Goal: Find specific page/section: Locate a particular part of the current website

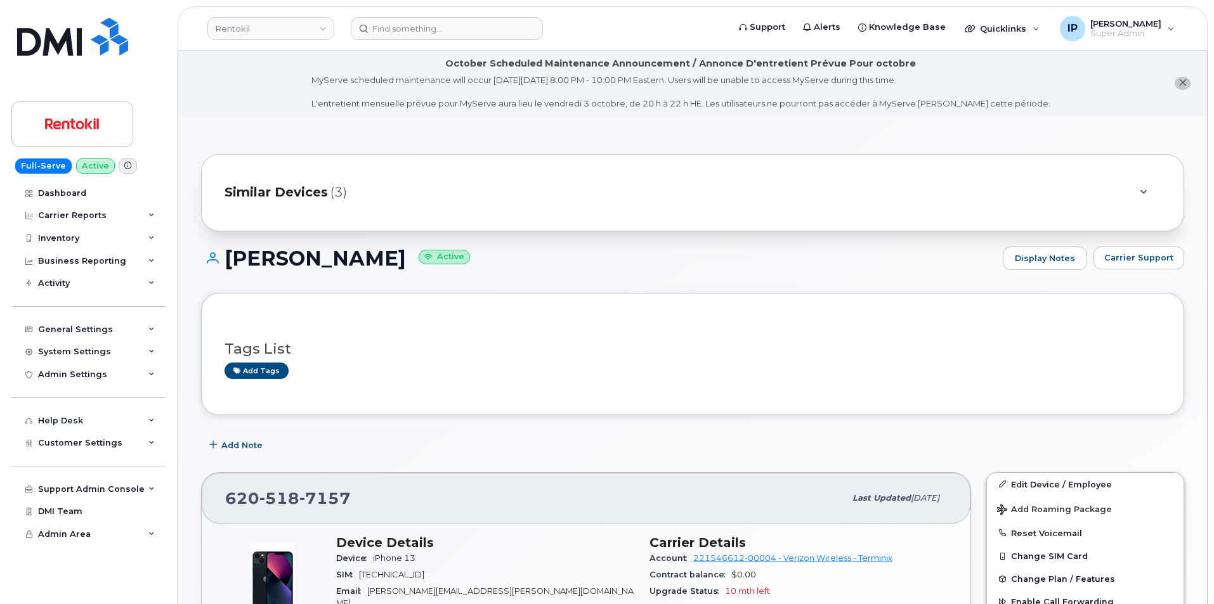
scroll to position [190, 0]
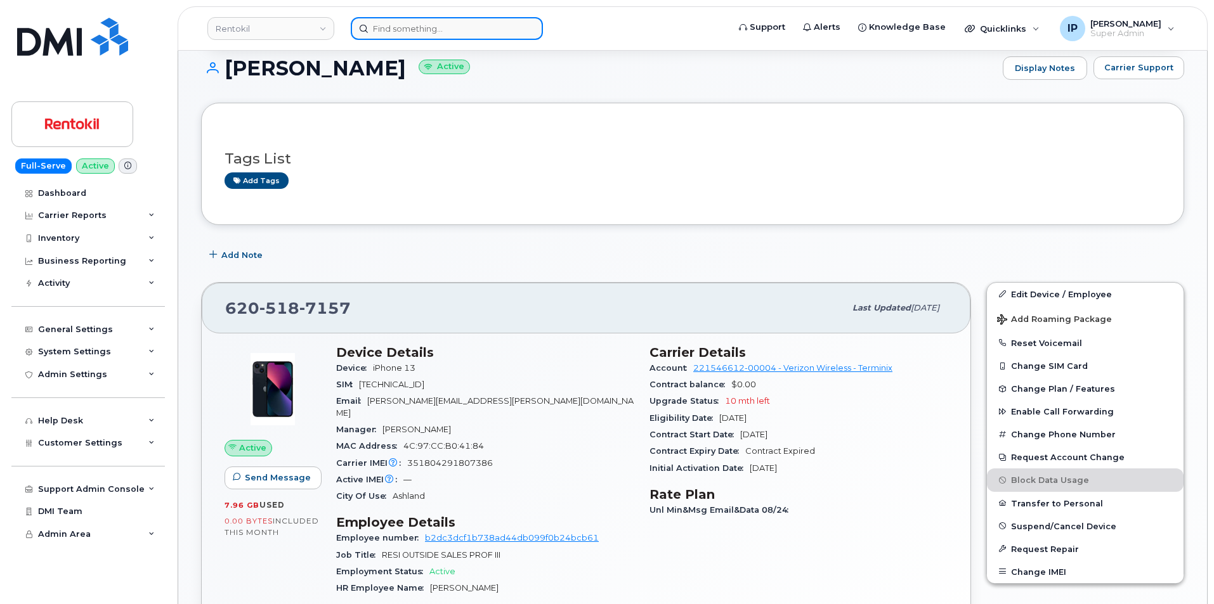
drag, startPoint x: 458, startPoint y: 29, endPoint x: 480, endPoint y: 23, distance: 22.9
click at [458, 29] on input at bounding box center [447, 28] width 192 height 23
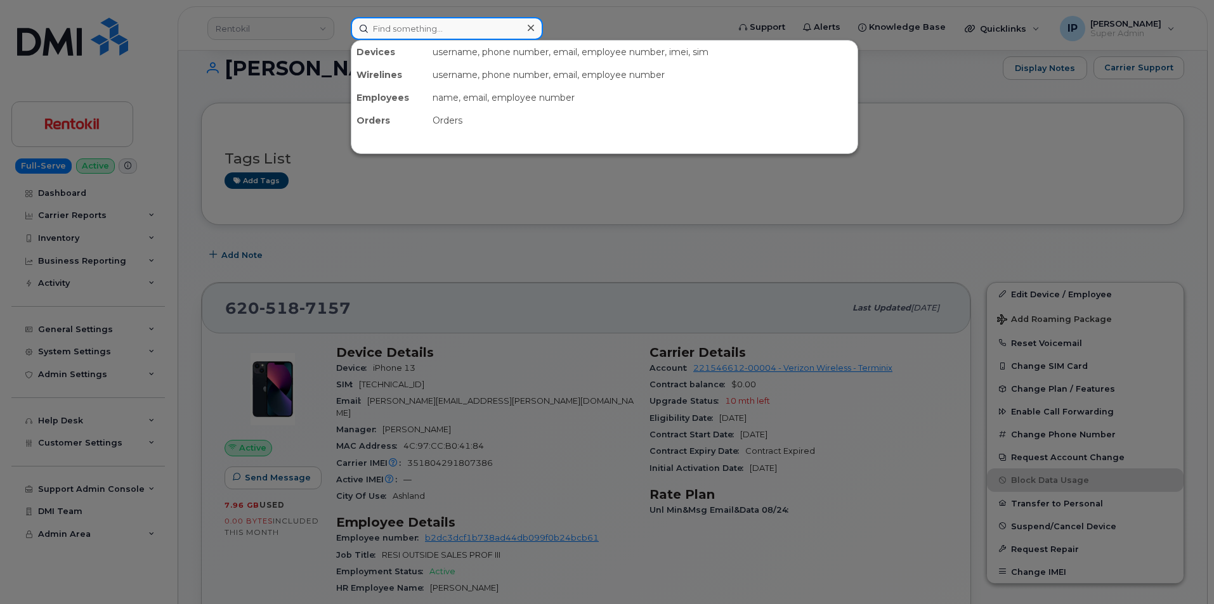
paste input "301989"
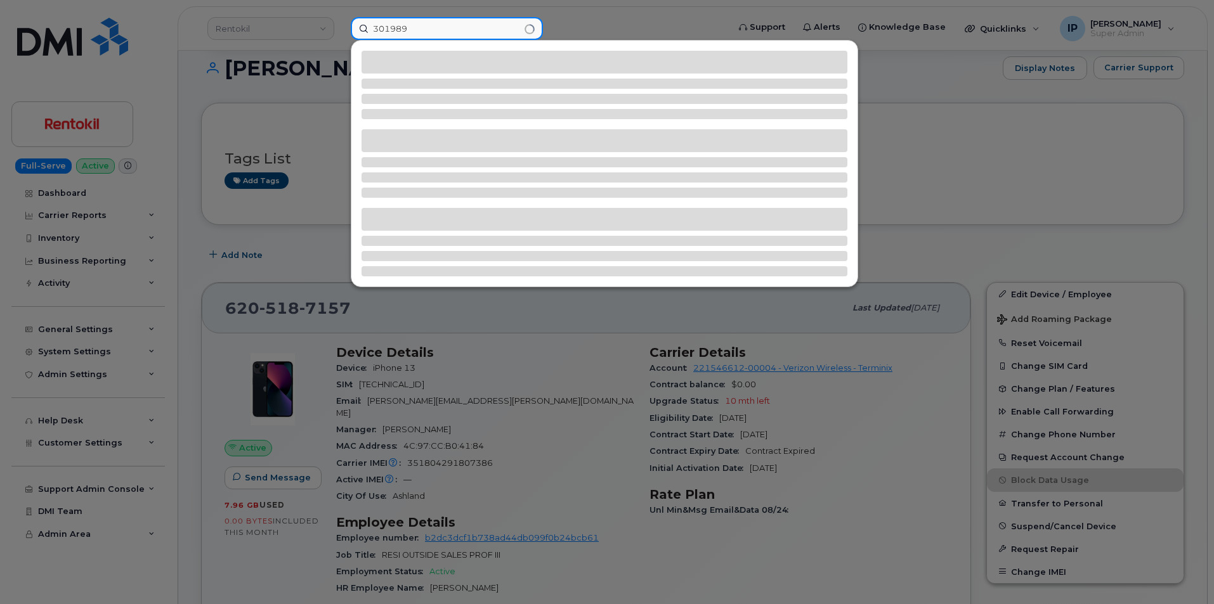
type input "301989"
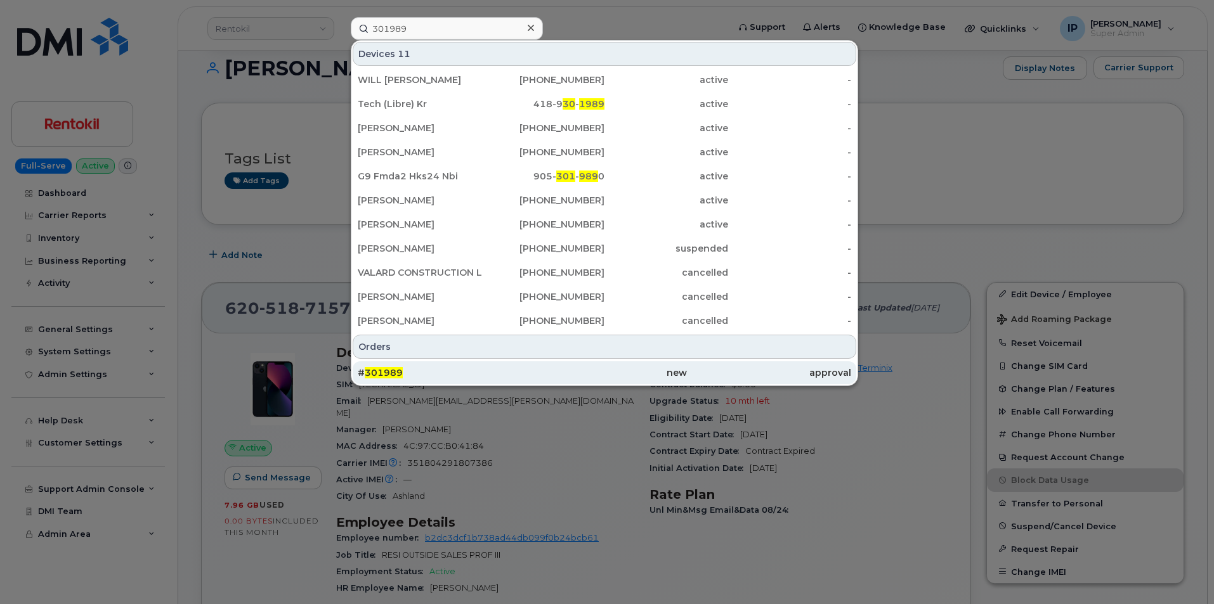
click at [377, 374] on span "301989" at bounding box center [384, 372] width 38 height 11
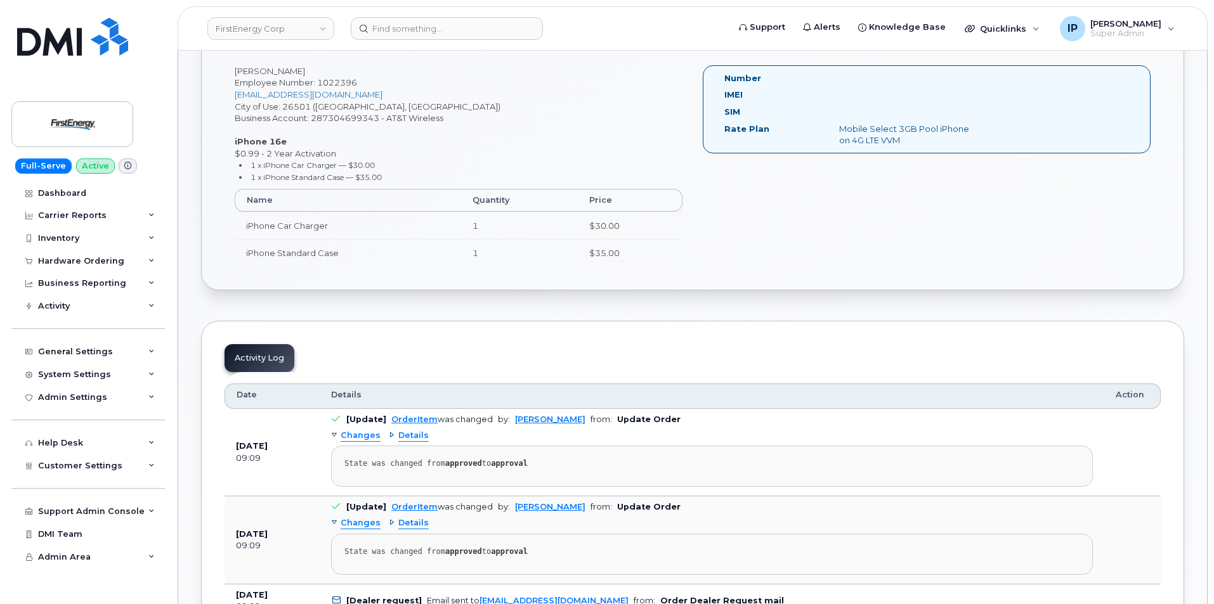
scroll to position [444, 0]
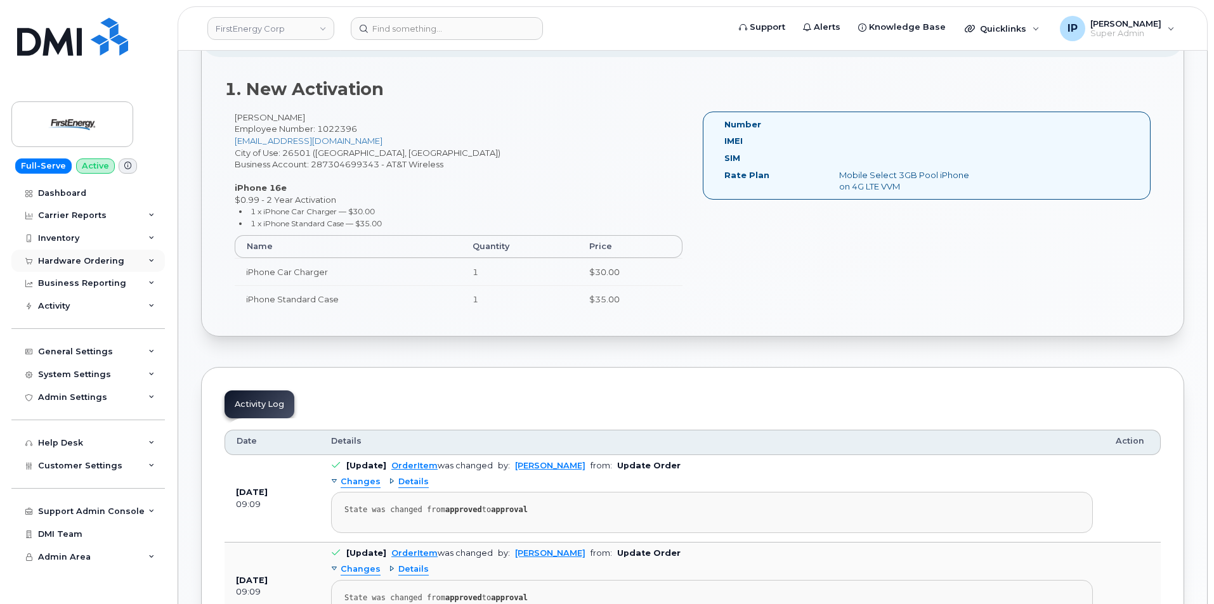
click at [105, 257] on div "Hardware Ordering" at bounding box center [81, 261] width 86 height 10
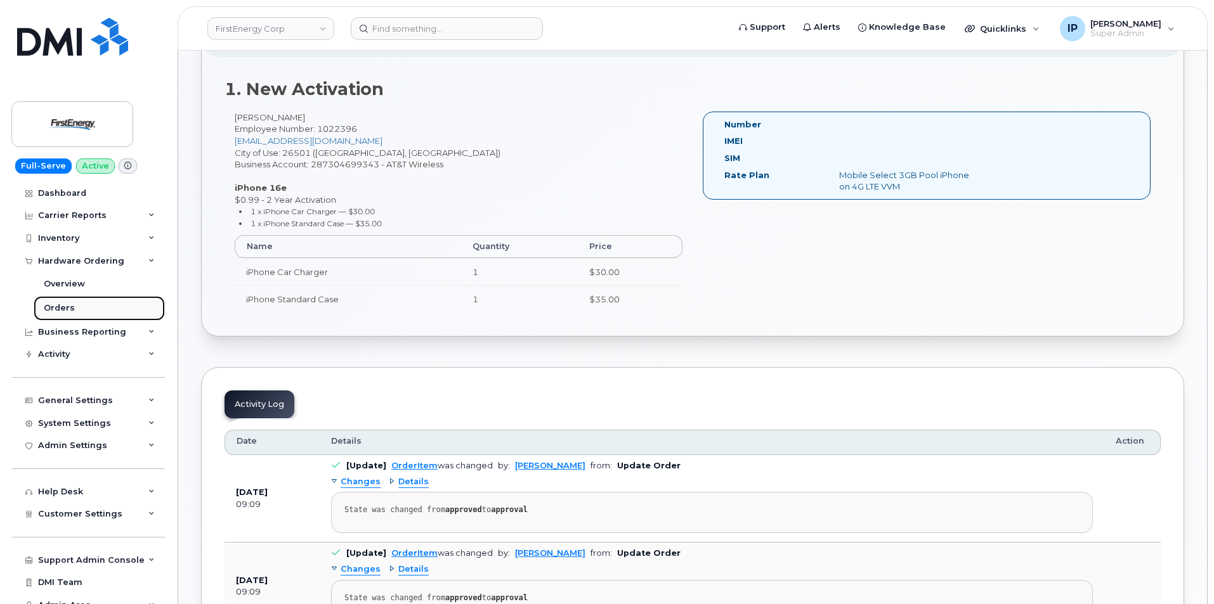
click at [88, 306] on link "Orders" at bounding box center [99, 308] width 131 height 24
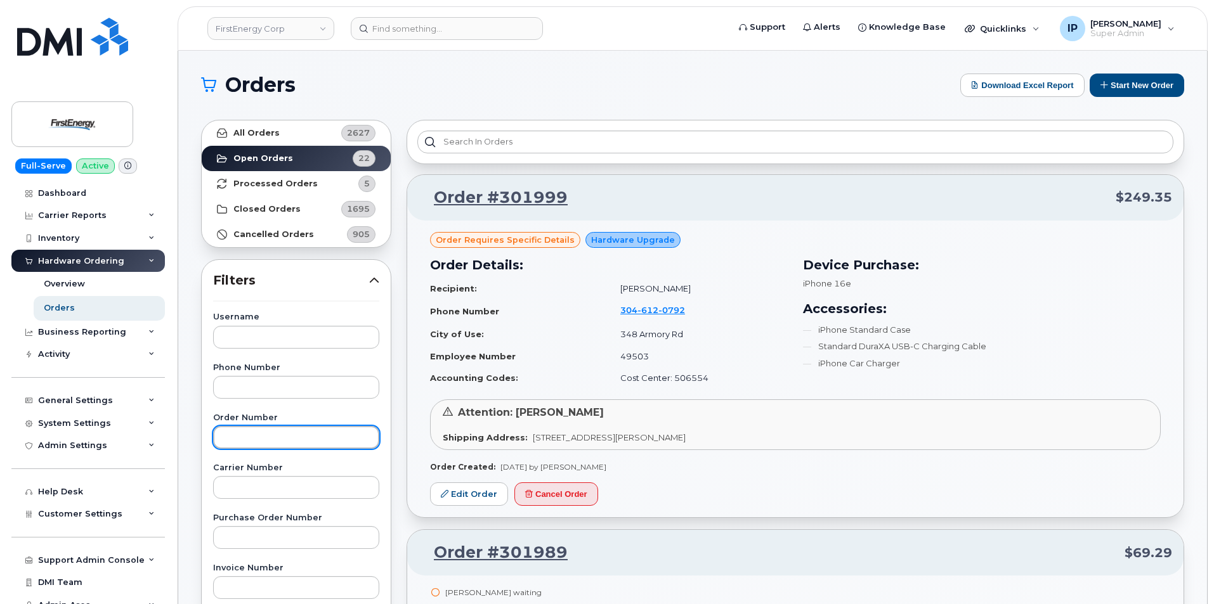
click at [267, 432] on input "text" at bounding box center [296, 437] width 166 height 23
paste input "301989"
type input "301989"
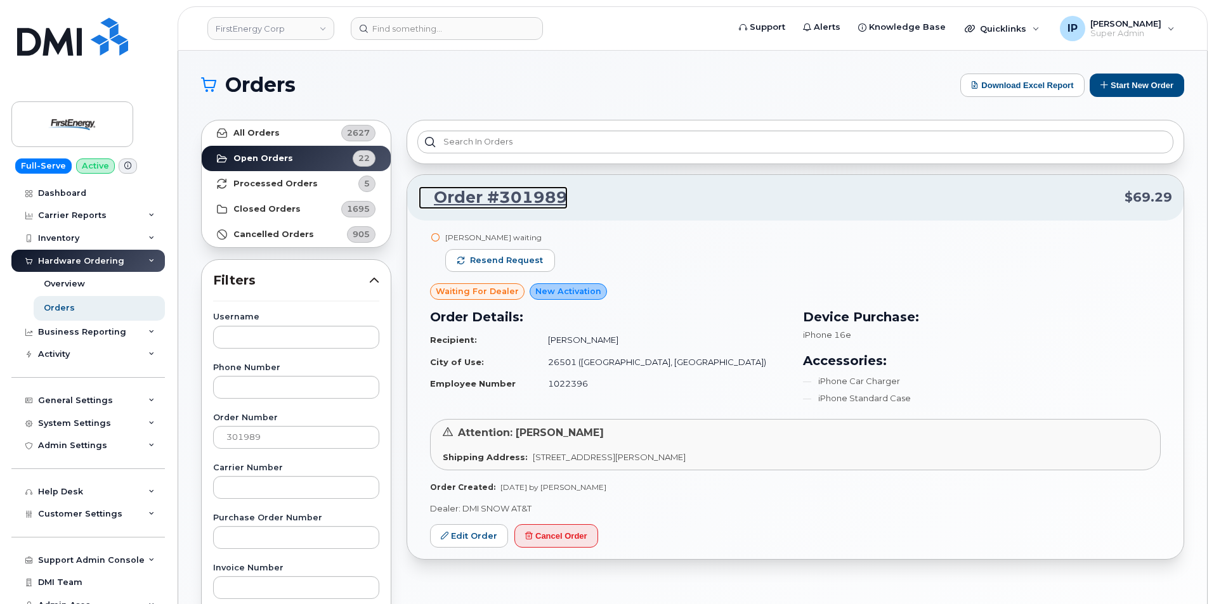
click at [521, 202] on link "Order #301989" at bounding box center [493, 197] width 149 height 23
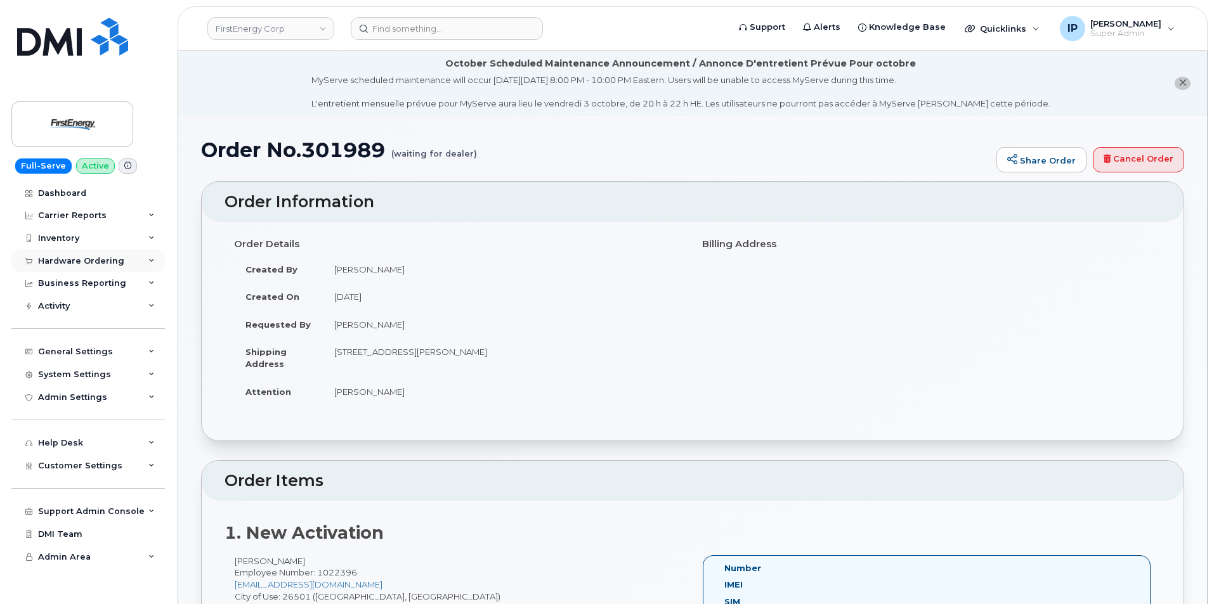
click at [82, 254] on div "Hardware Ordering" at bounding box center [87, 261] width 153 height 23
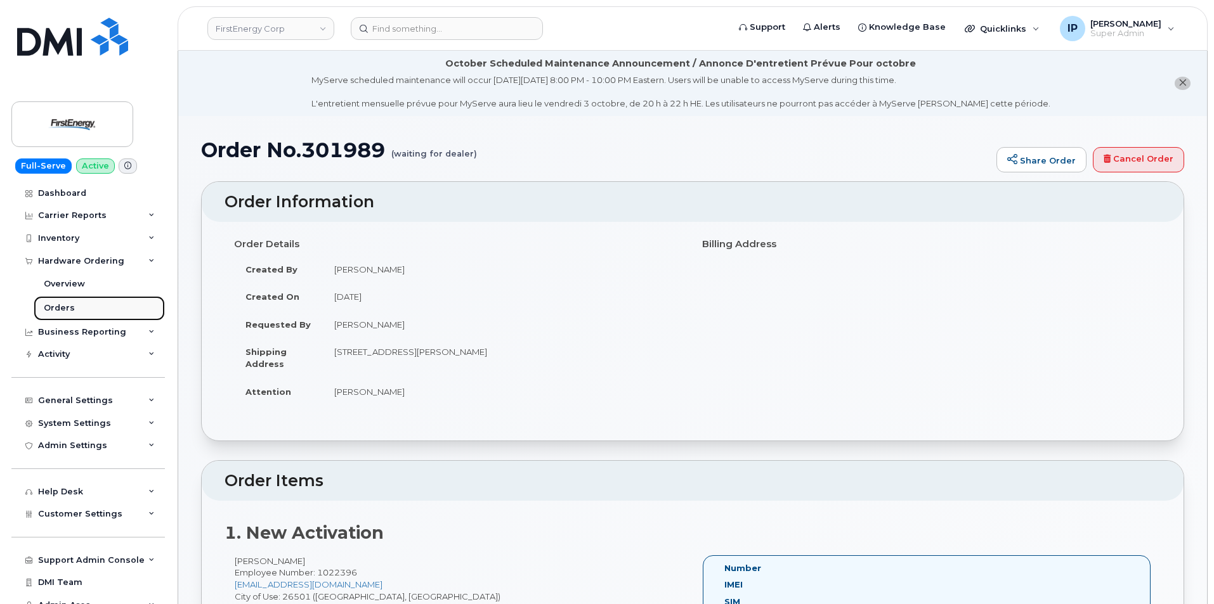
click at [65, 303] on div "Orders" at bounding box center [59, 307] width 31 height 11
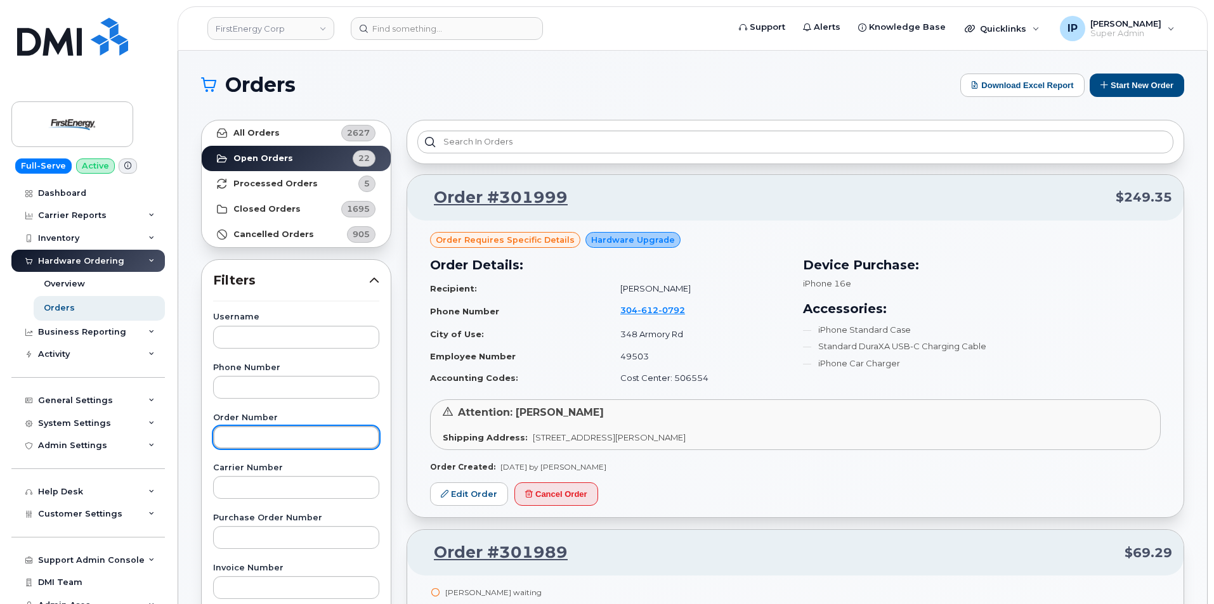
click at [266, 438] on input "text" at bounding box center [296, 437] width 166 height 23
paste input "301989"
type input "301989"
click at [470, 492] on link "Edit Order" at bounding box center [469, 494] width 78 height 23
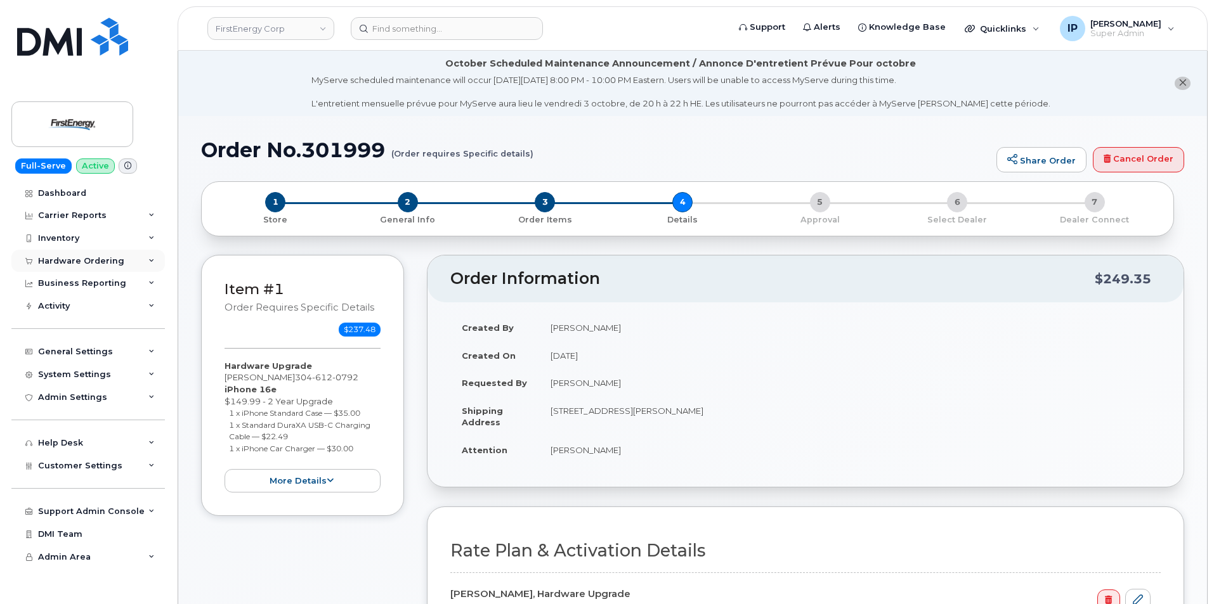
click at [92, 257] on div "Hardware Ordering" at bounding box center [81, 261] width 86 height 10
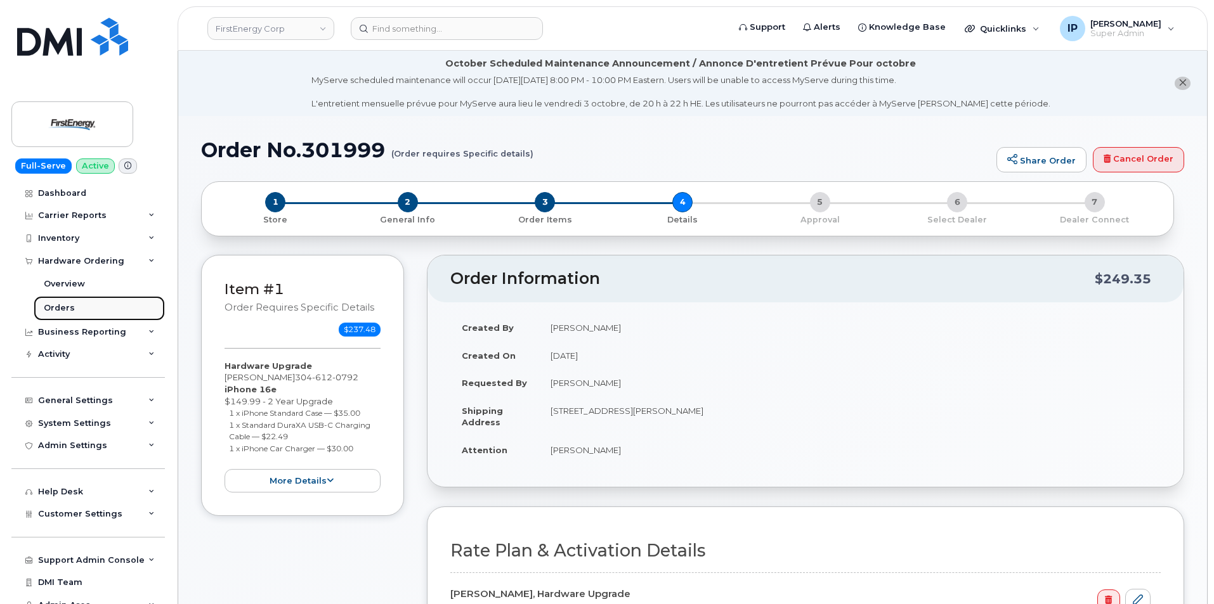
click at [74, 305] on link "Orders" at bounding box center [99, 308] width 131 height 24
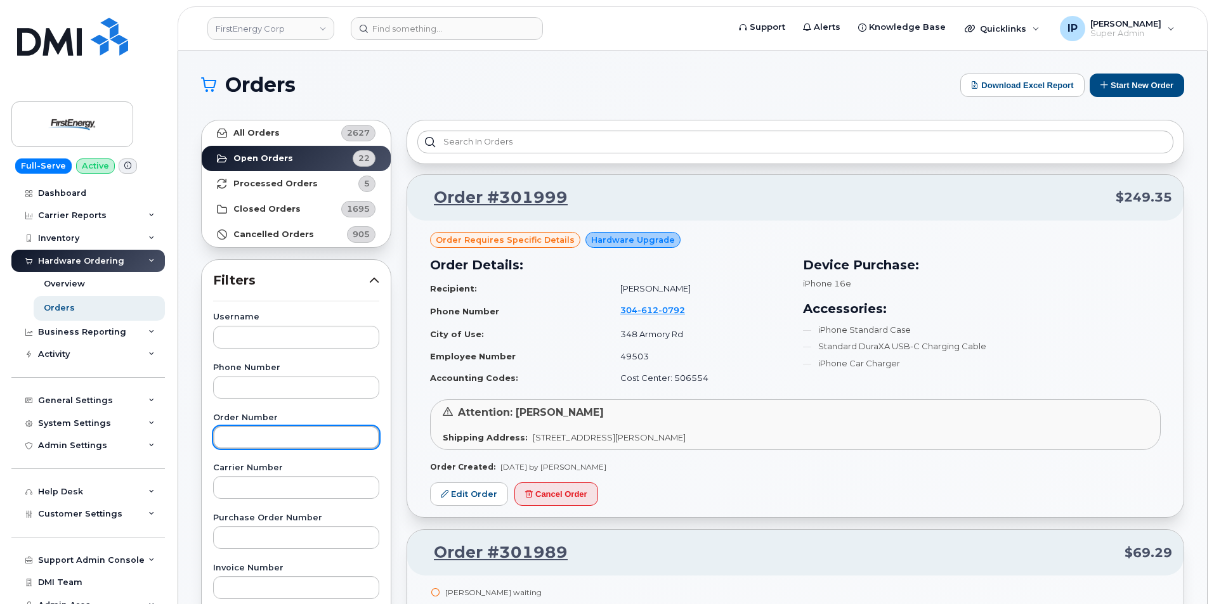
click at [250, 432] on input "text" at bounding box center [296, 437] width 166 height 23
paste input "301989"
type input "301989"
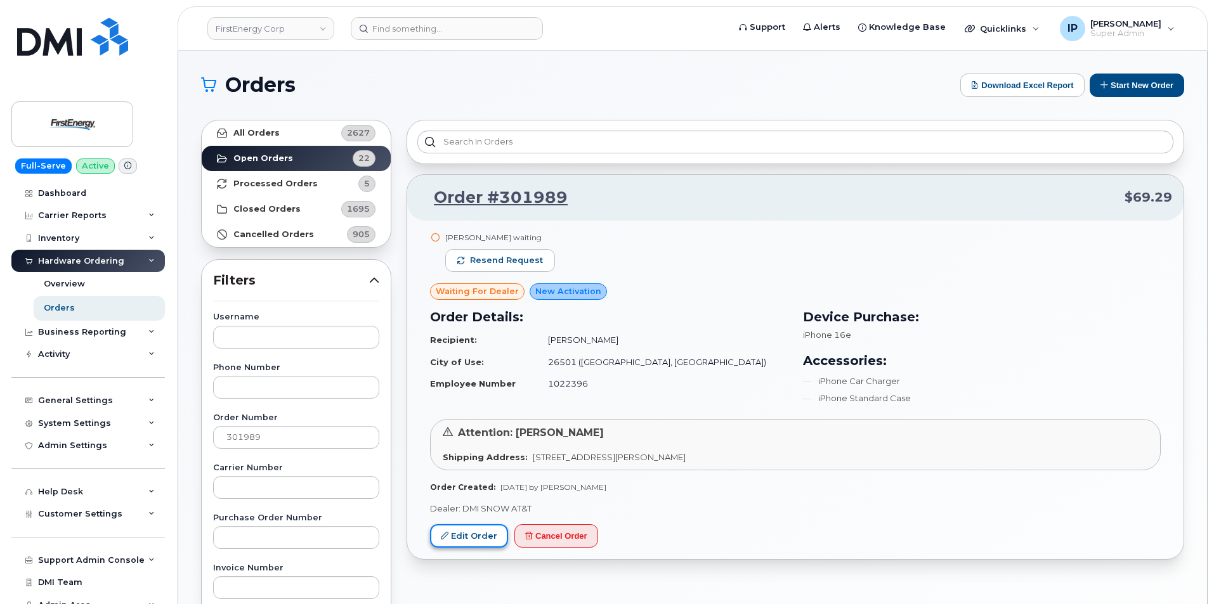
click at [448, 542] on link "Edit Order" at bounding box center [469, 535] width 78 height 23
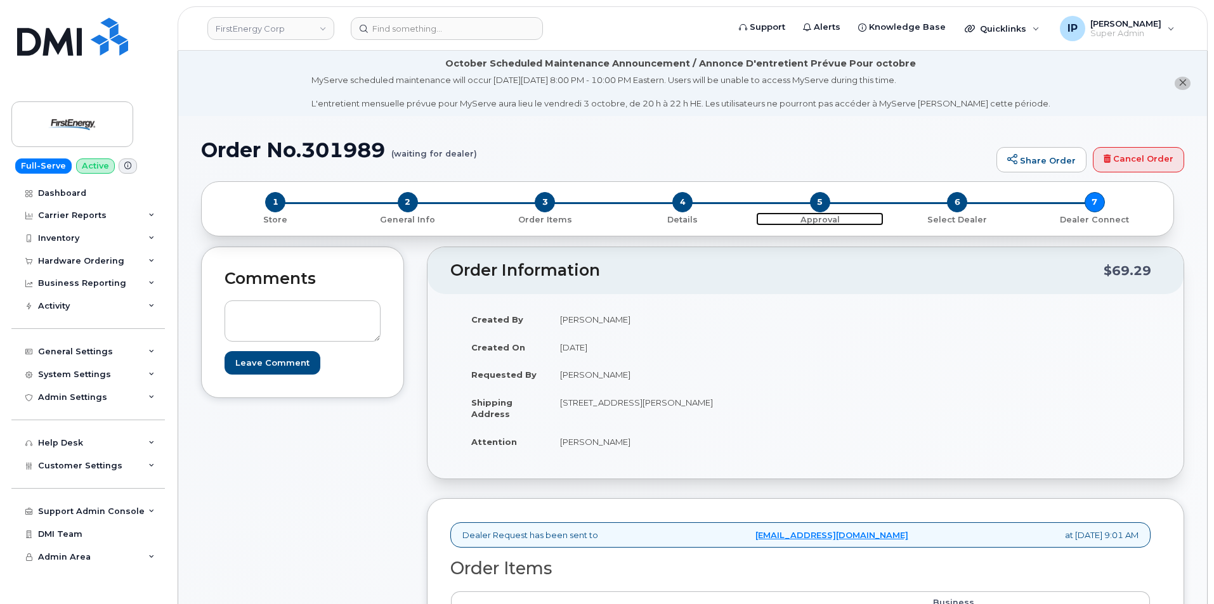
click at [819, 202] on span "5" at bounding box center [820, 202] width 20 height 20
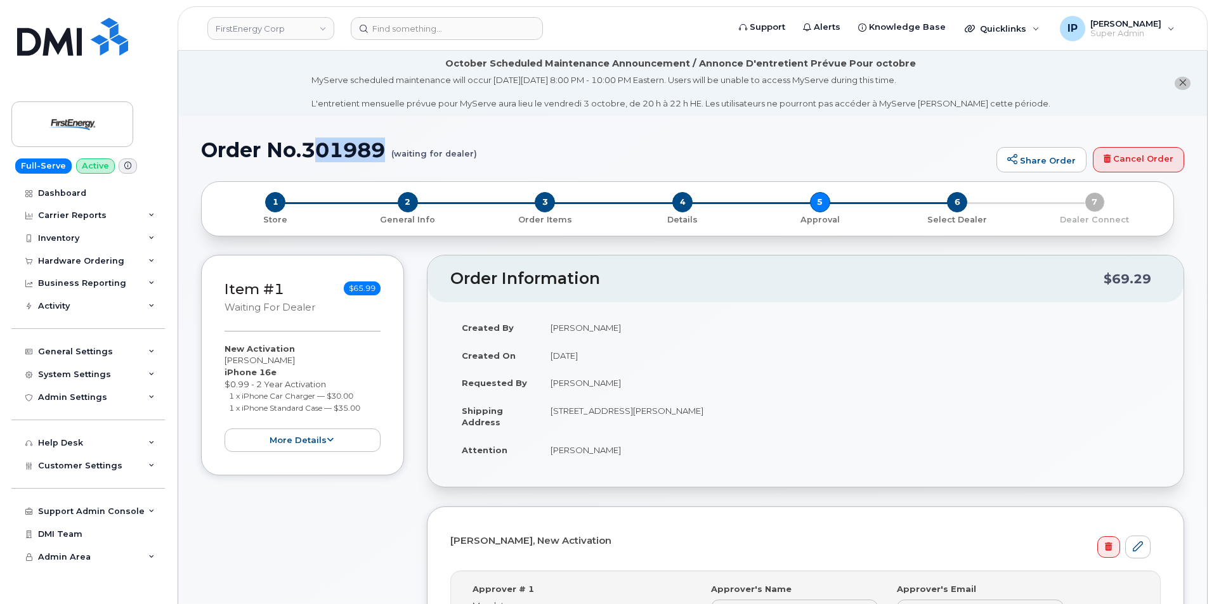
drag, startPoint x: 387, startPoint y: 150, endPoint x: 311, endPoint y: 146, distance: 76.2
click at [311, 146] on h1 "Order No.301989 (waiting for dealer)" at bounding box center [595, 150] width 789 height 22
drag, startPoint x: 306, startPoint y: 150, endPoint x: 424, endPoint y: 159, distance: 118.3
click at [424, 159] on h1 "Order No.301989 (waiting for dealer)" at bounding box center [595, 150] width 789 height 22
copy h1 "301989"
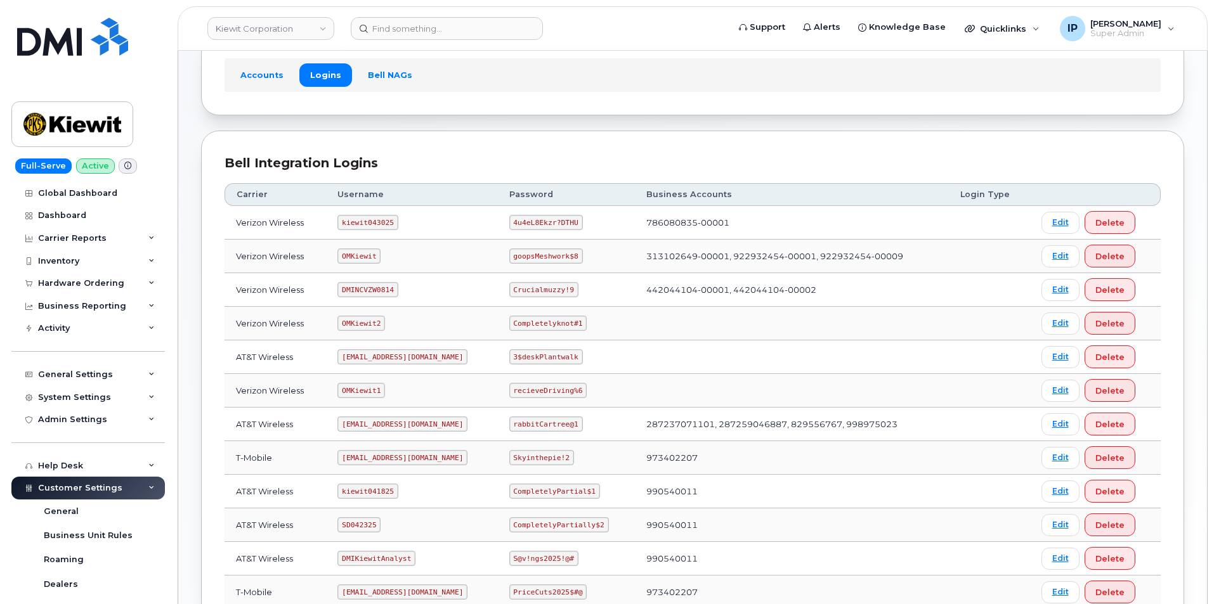
scroll to position [190, 0]
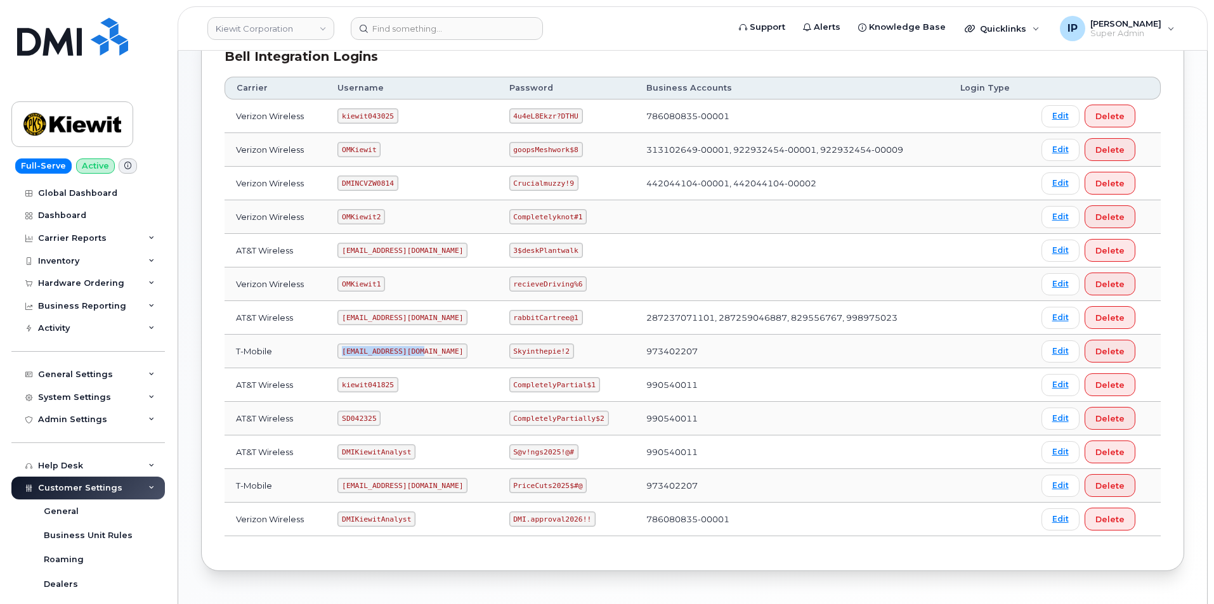
drag, startPoint x: 420, startPoint y: 351, endPoint x: 341, endPoint y: 353, distance: 78.7
click at [341, 353] on code "[EMAIL_ADDRESS][DOMAIN_NAME]" at bounding box center [402, 351] width 130 height 15
copy code "[EMAIL_ADDRESS][DOMAIN_NAME]"
drag, startPoint x: 568, startPoint y: 351, endPoint x: 510, endPoint y: 352, distance: 57.7
click at [510, 352] on code "Skyinthepie!2" at bounding box center [541, 351] width 65 height 15
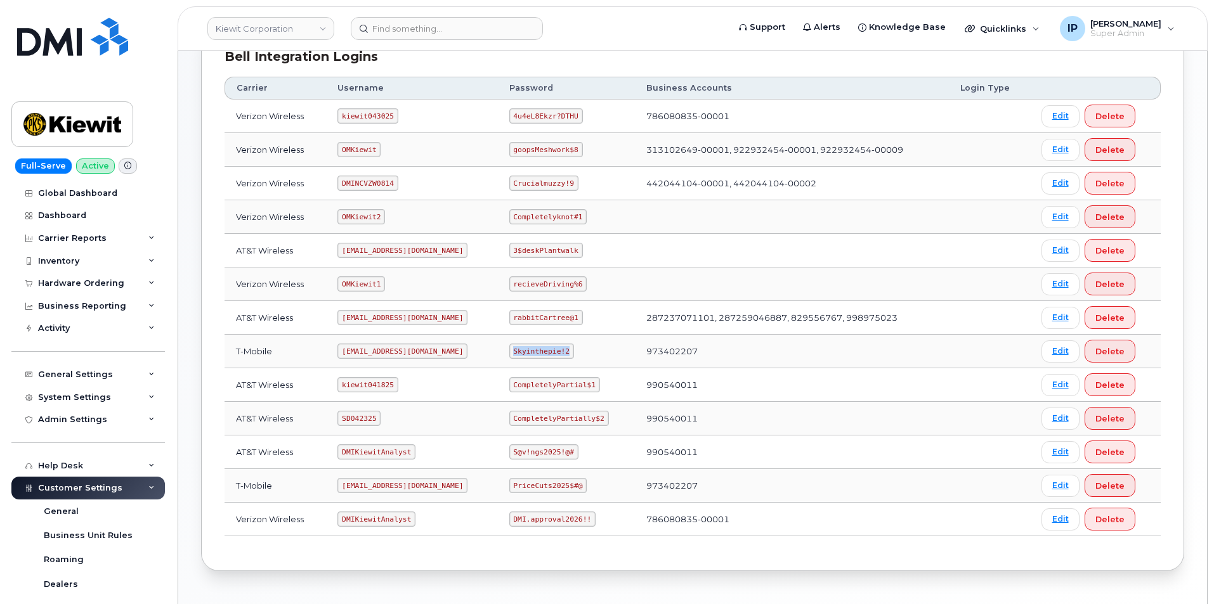
copy code "Skyinthepie!2"
